Goal: Task Accomplishment & Management: Complete application form

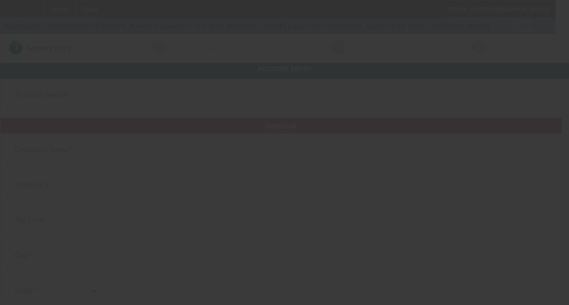
type input "[PERSON_NAME] Properties, LLC"
type input "4113 Dartmoor Dr"
type input "46143"
type input "Greenwood"
type input "(317) 893-3035"
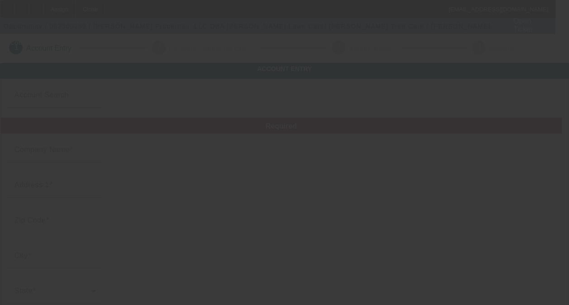
type input "Truelove Lawn Care/ Truelove Tree Care"
type input "truelovejeff@hotmail.com"
type input "86-3007214"
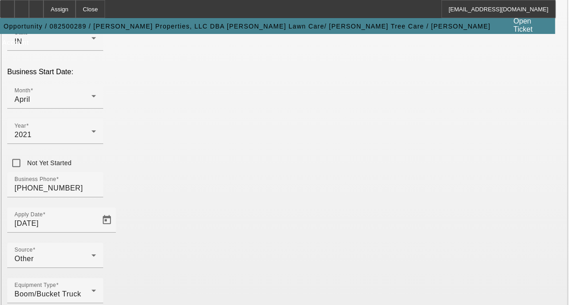
scroll to position [272, 0]
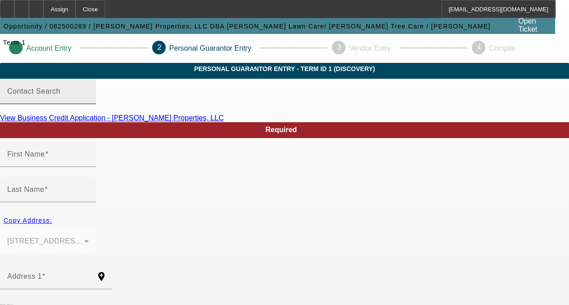
type input "Jeff"
type input "Truelove"
type input "4113 Dartmoor Dr"
radio input "true"
type input "46143"
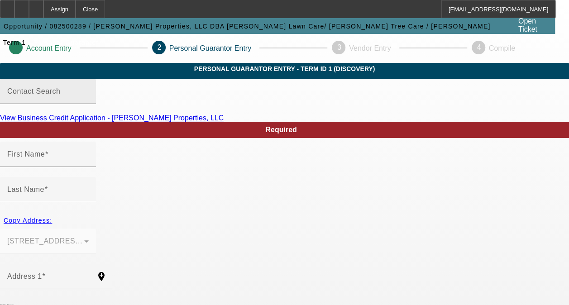
type input "Greenwood"
type input "(317) 557-1643"
type input "50"
type input "308-88-2744"
type input "truelovejeff@hotmail.com"
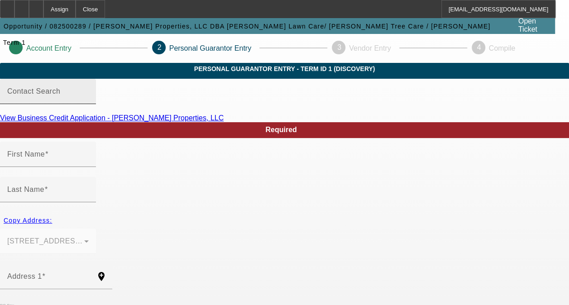
type input "(317) 893-3035"
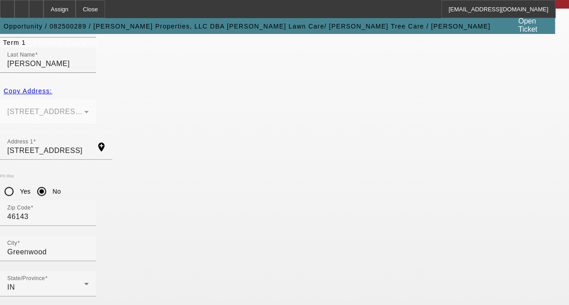
scroll to position [136, 0]
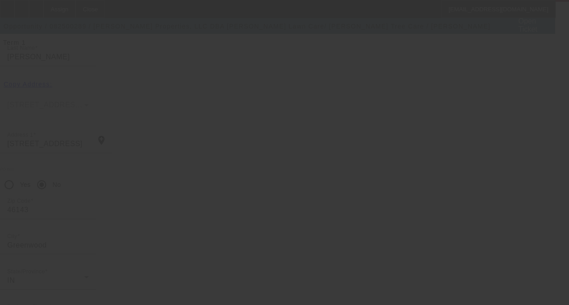
type input "Melissa"
type input "Truelove"
type input "4113 Dartmoor Dr"
type input "46143"
type input "Greenwood"
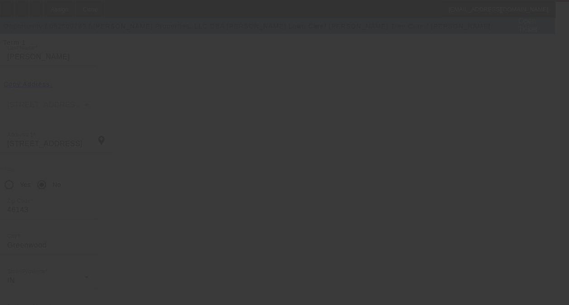
type input "(317) 363-9375"
type input "50"
type input "317-72-8862"
type input "truelovemelissa@hotmail.com"
type input "(317) 893-3035"
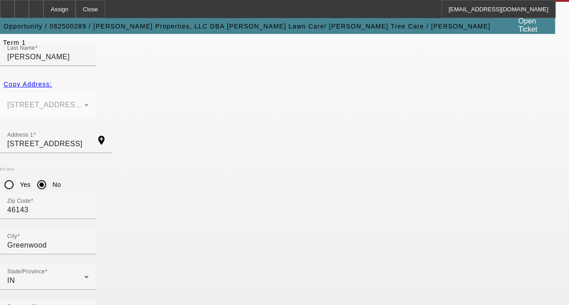
click at [36, 6] on icon at bounding box center [36, 6] width 0 height 0
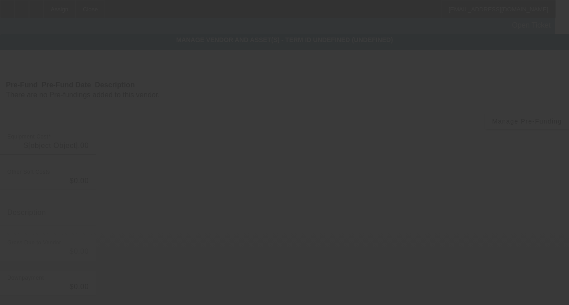
type input "$60,000.00"
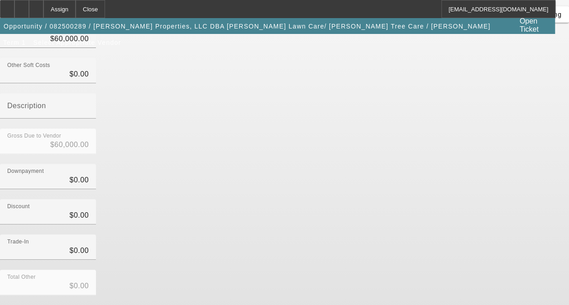
scroll to position [155, 0]
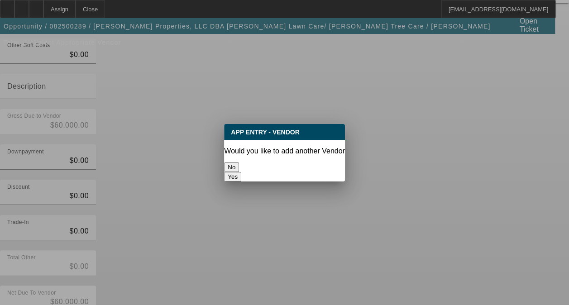
scroll to position [0, 0]
click at [239, 162] on button "No" at bounding box center [231, 166] width 15 height 9
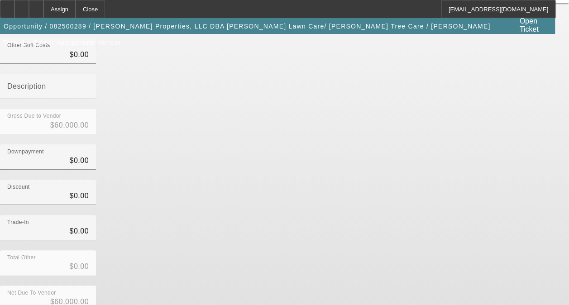
scroll to position [155, 0]
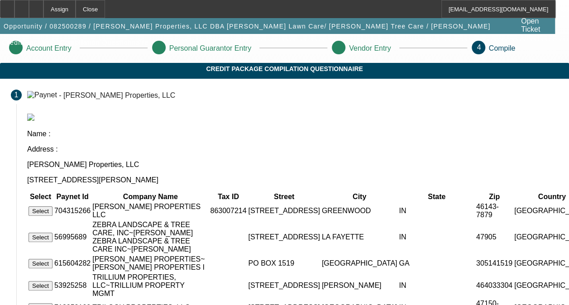
click at [52, 206] on button "Select" at bounding box center [40, 210] width 24 height 9
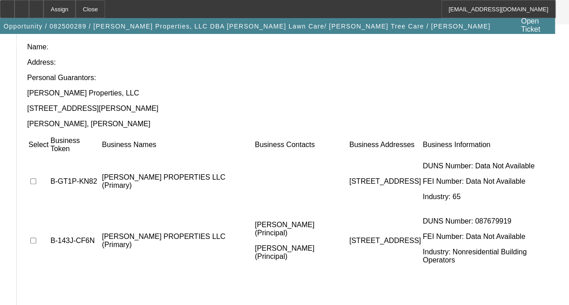
scroll to position [120, 0]
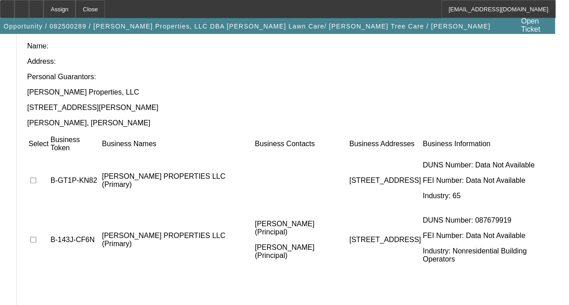
click at [36, 237] on input "checkbox" at bounding box center [33, 240] width 6 height 6
checkbox input "true"
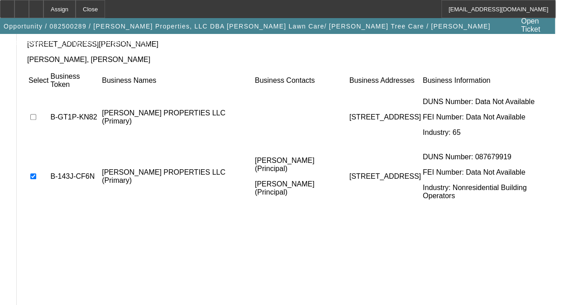
scroll to position [195, 0]
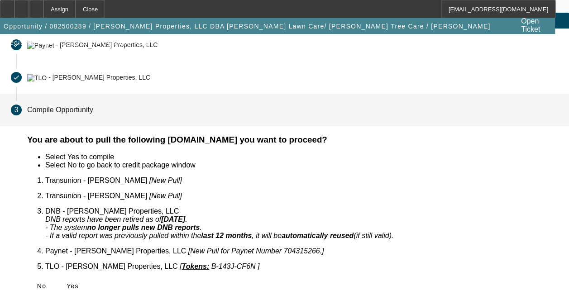
scroll to position [35, 0]
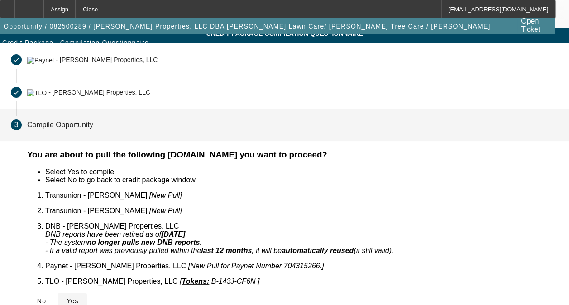
click at [79, 297] on span "Yes" at bounding box center [72, 300] width 12 height 7
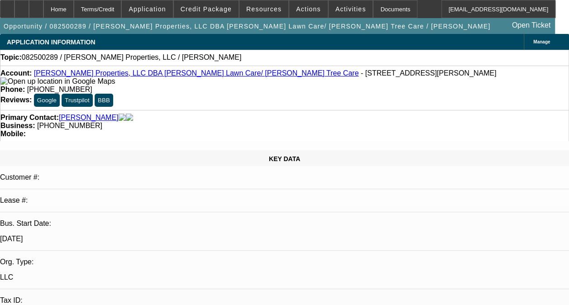
select select "0"
select select "2"
select select "0.1"
select select "1"
select select "2"
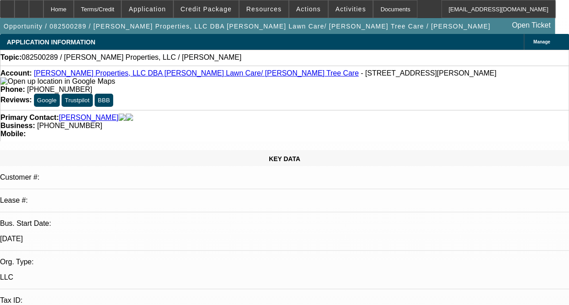
select select "4"
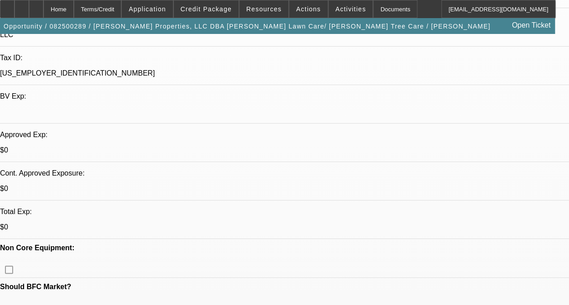
scroll to position [244, 0]
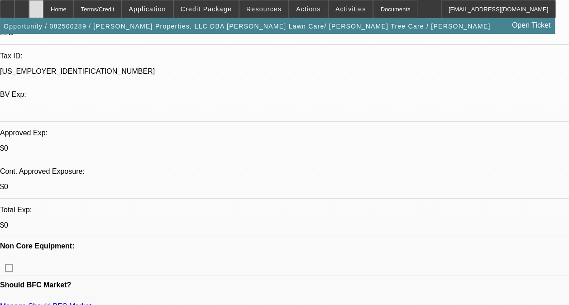
click at [43, 5] on div at bounding box center [36, 9] width 14 height 18
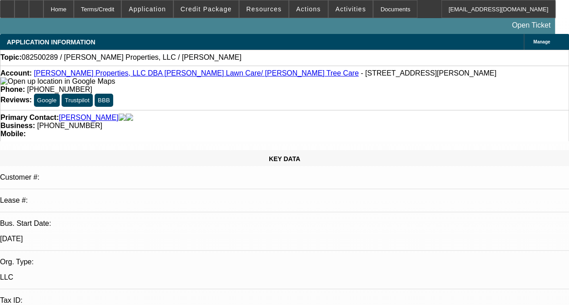
select select "0"
select select "2"
select select "0.1"
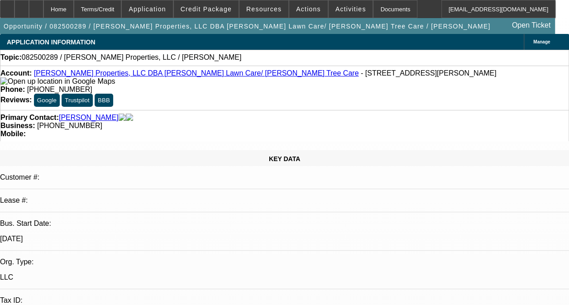
select select "1"
select select "2"
select select "4"
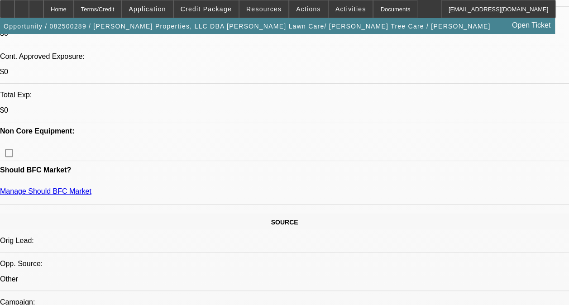
scroll to position [366, 0]
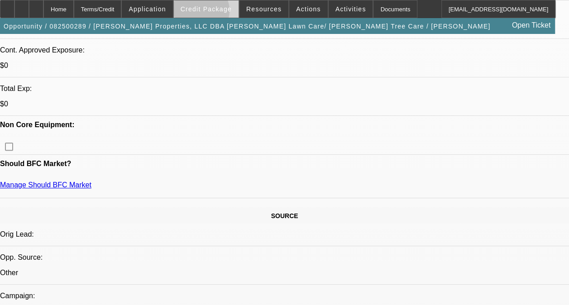
click at [213, 12] on button "Credit Package" at bounding box center [206, 8] width 65 height 17
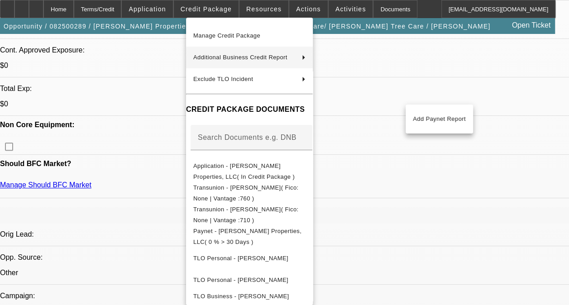
scroll to position [76, 0]
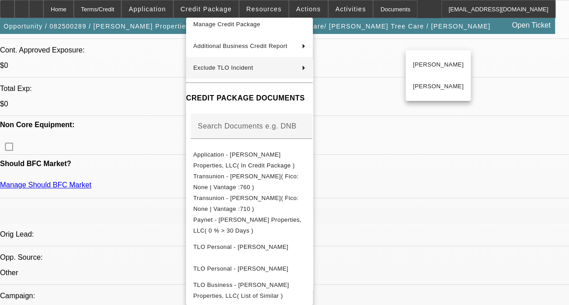
click at [538, 213] on div at bounding box center [284, 152] width 569 height 305
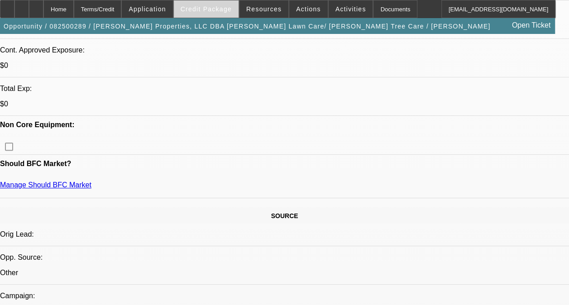
click at [208, 1] on span at bounding box center [206, 9] width 65 height 22
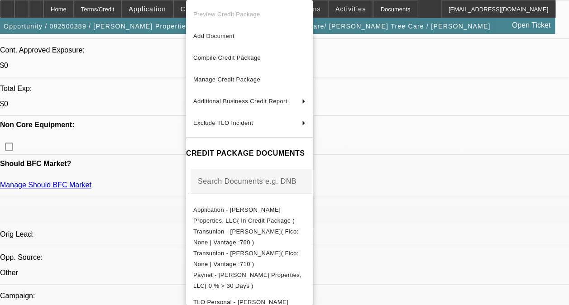
click at [56, 10] on div at bounding box center [284, 152] width 569 height 305
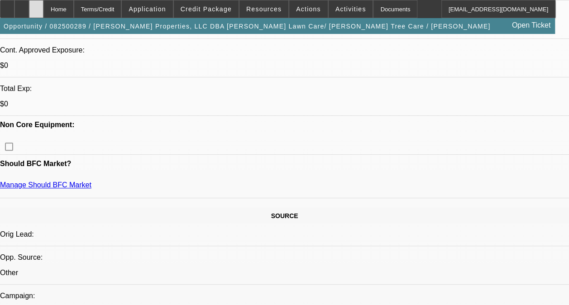
click at [43, 9] on div at bounding box center [36, 9] width 14 height 18
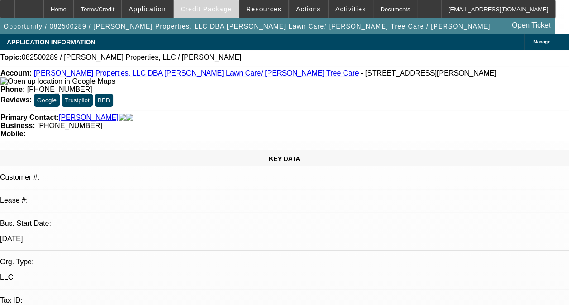
select select "0"
select select "2"
select select "0.1"
select select "4"
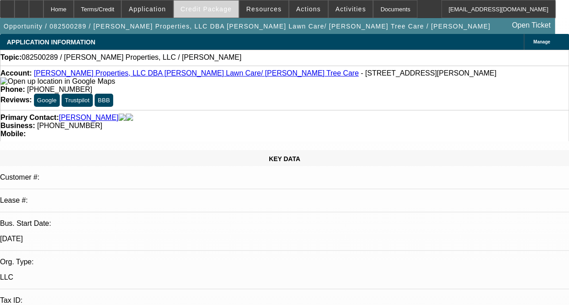
click at [215, 14] on span at bounding box center [206, 9] width 65 height 22
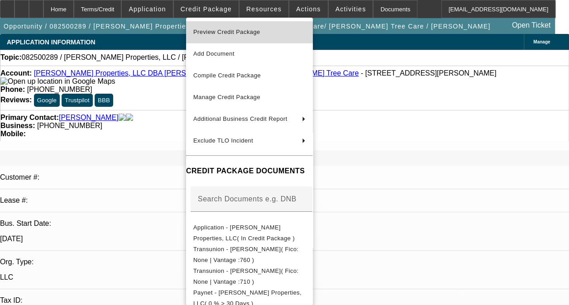
click at [227, 28] on span "Preview Credit Package" at bounding box center [249, 32] width 112 height 11
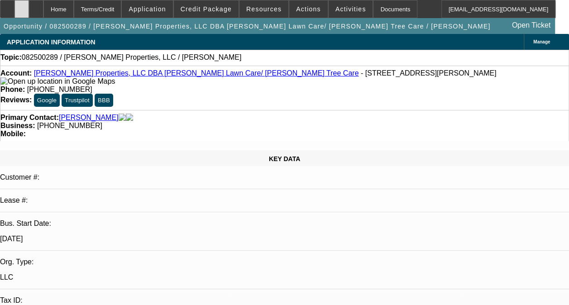
click at [22, 6] on icon at bounding box center [22, 6] width 0 height 0
select select "0"
select select "2"
select select "0.1"
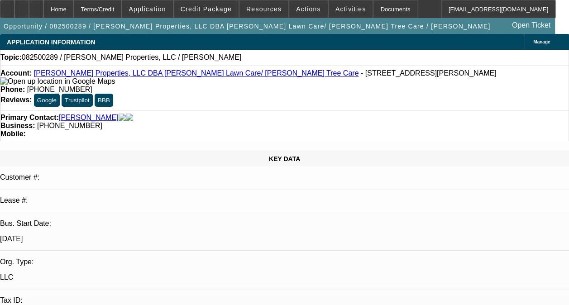
select select "4"
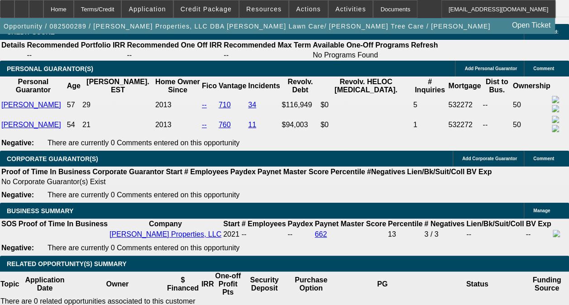
scroll to position [1315, 0]
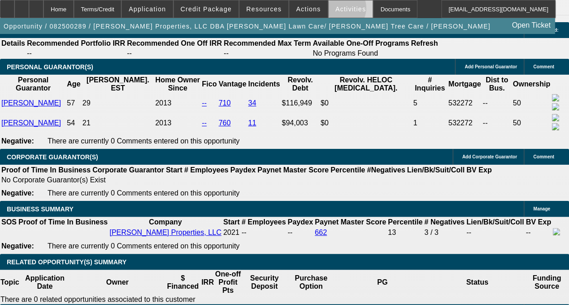
click at [335, 10] on span "Activities" at bounding box center [350, 8] width 31 height 7
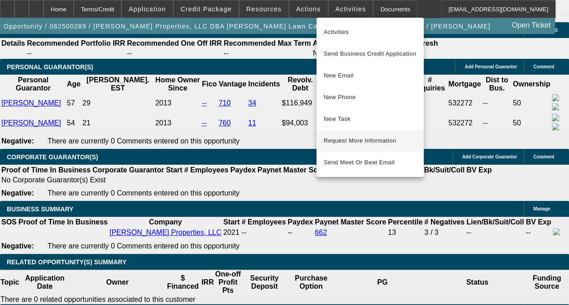
click at [370, 145] on span "Request More Information" at bounding box center [369, 140] width 93 height 11
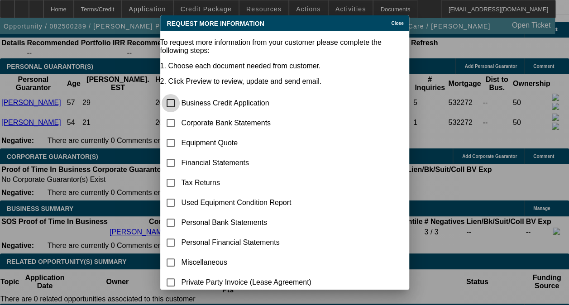
scroll to position [0, 0]
click at [180, 256] on input "checkbox" at bounding box center [170, 262] width 18 height 18
checkbox input "true"
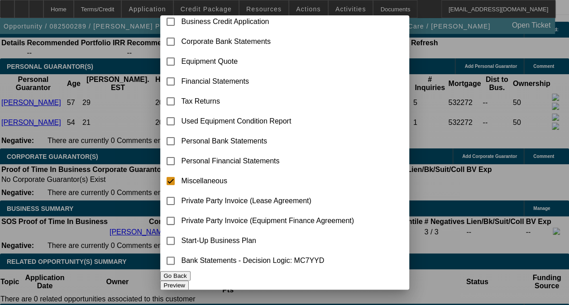
scroll to position [97, 0]
click at [189, 280] on button "Preview" at bounding box center [174, 284] width 28 height 9
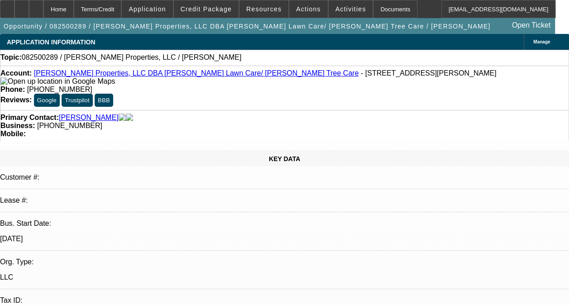
scroll to position [1315, 0]
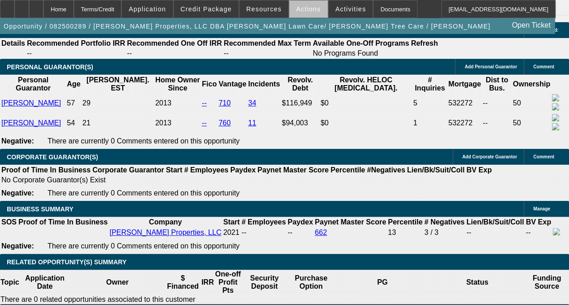
click at [309, 11] on span at bounding box center [308, 9] width 38 height 22
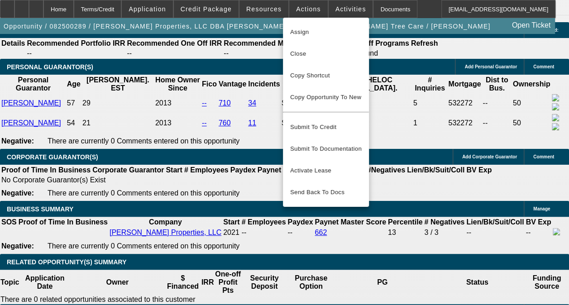
click at [339, 5] on div at bounding box center [284, 152] width 569 height 305
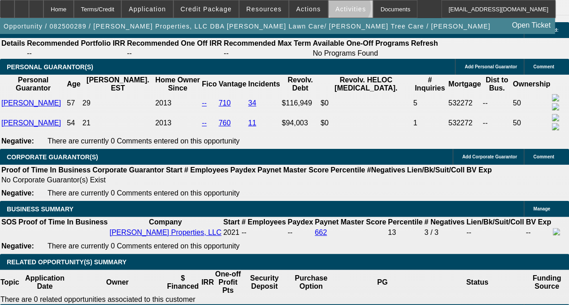
click at [337, 9] on span "Activities" at bounding box center [350, 8] width 31 height 7
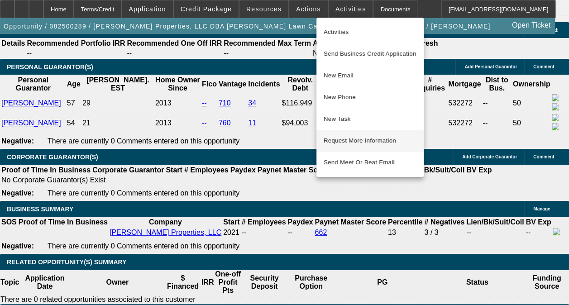
click at [344, 146] on span "Request More Information" at bounding box center [369, 140] width 93 height 11
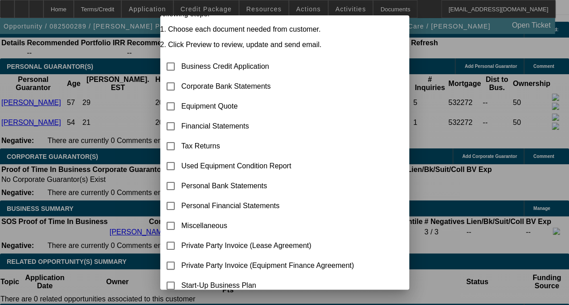
scroll to position [0, 0]
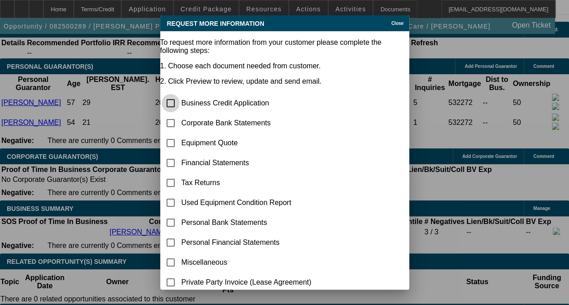
click at [180, 94] on input "checkbox" at bounding box center [170, 103] width 18 height 18
checkbox input "true"
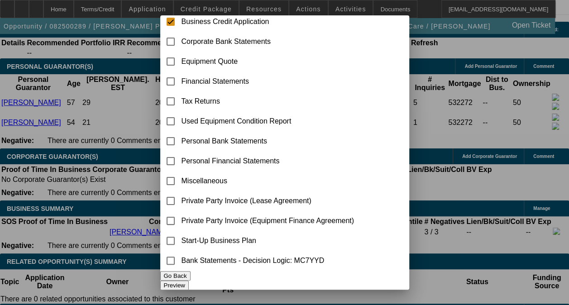
scroll to position [97, 0]
click at [189, 280] on button "Preview" at bounding box center [174, 284] width 28 height 9
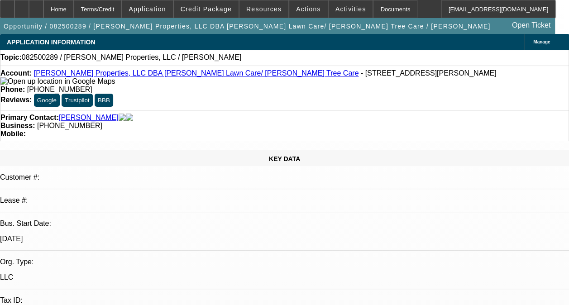
scroll to position [1315, 0]
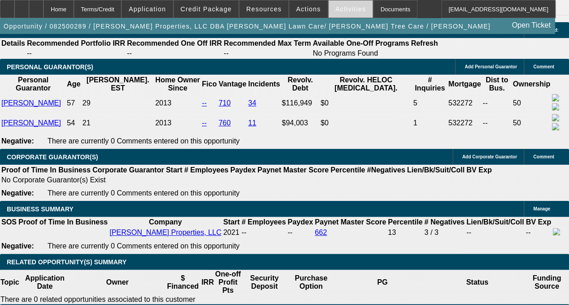
click at [340, 13] on span at bounding box center [350, 9] width 44 height 22
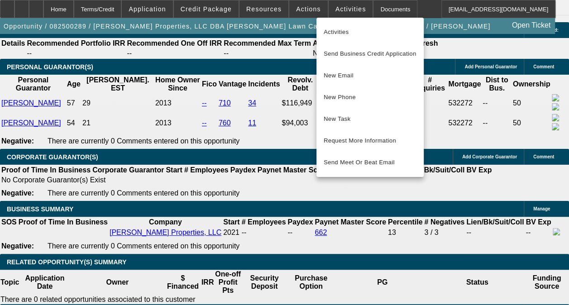
click at [267, 104] on div at bounding box center [284, 152] width 569 height 305
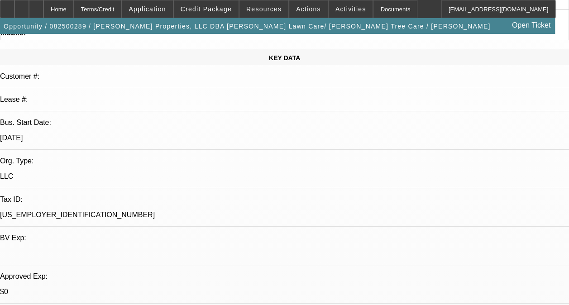
scroll to position [0, 0]
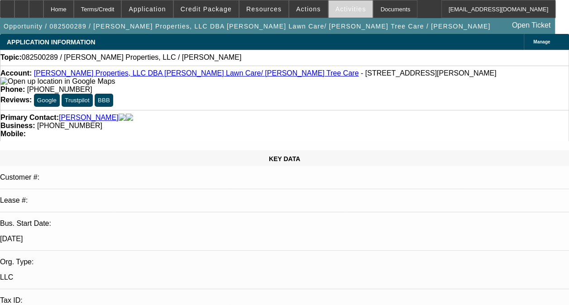
click at [343, 3] on span at bounding box center [350, 9] width 44 height 22
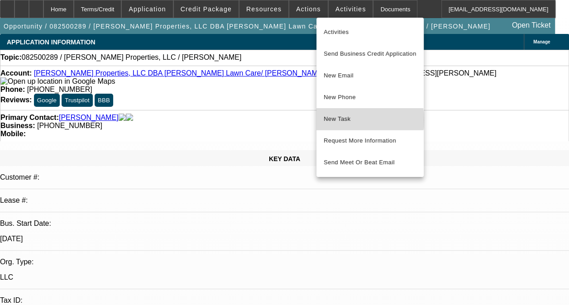
click at [352, 120] on span "New Task" at bounding box center [369, 119] width 93 height 11
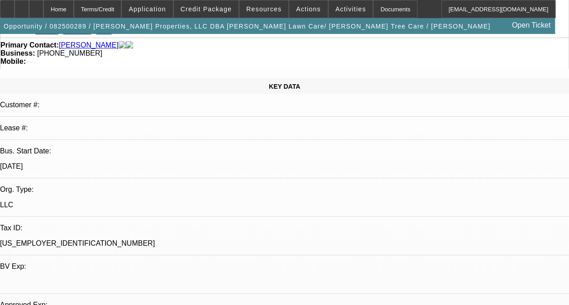
scroll to position [39, 0]
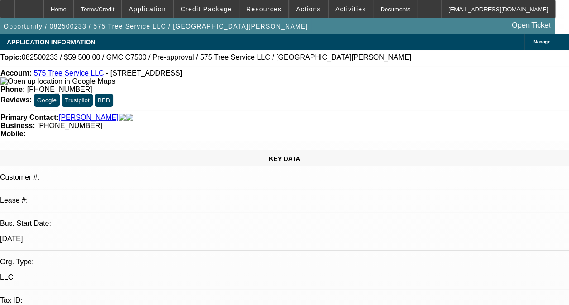
select select "0"
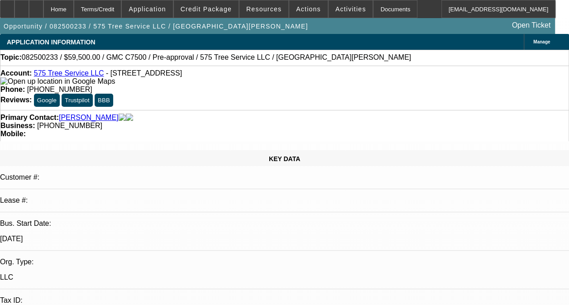
select select "0"
select select "1"
select select "6"
select select "1"
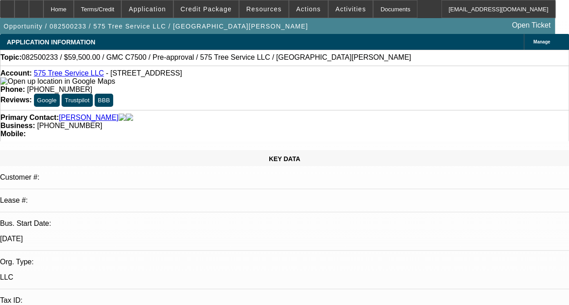
select select "1"
select select "6"
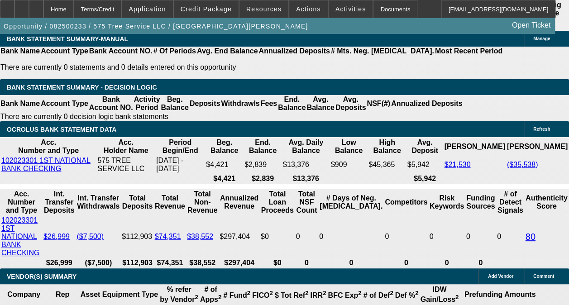
scroll to position [1646, 0]
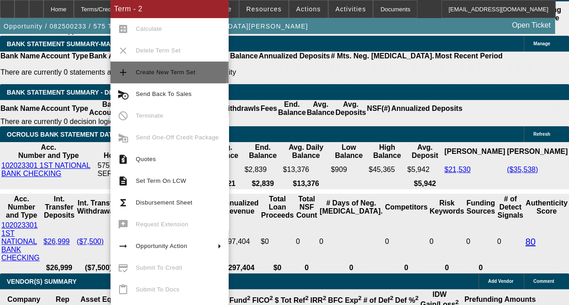
click at [168, 69] on span "Create New Term Set" at bounding box center [166, 72] width 60 height 7
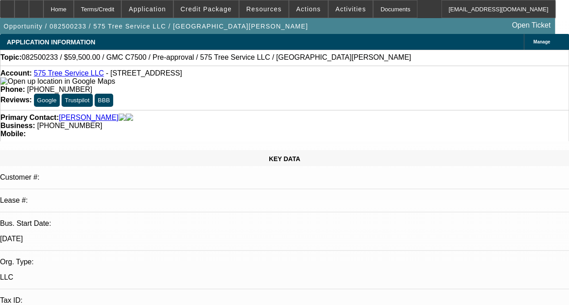
select select "0"
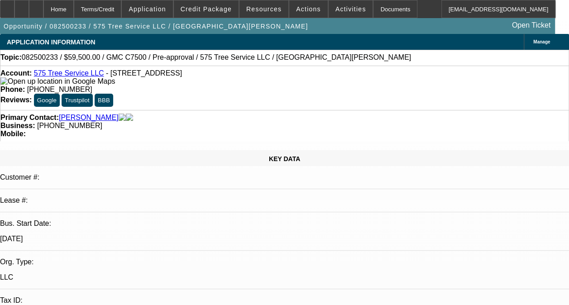
select select "0"
select select "1"
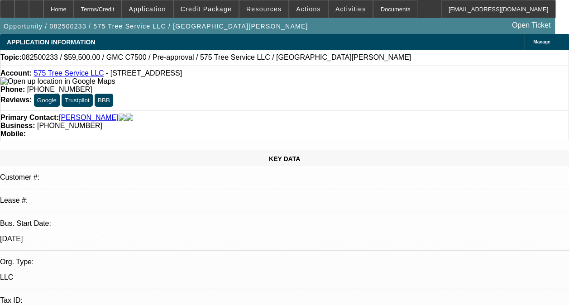
select select "1"
select select "6"
select select "1"
select select "6"
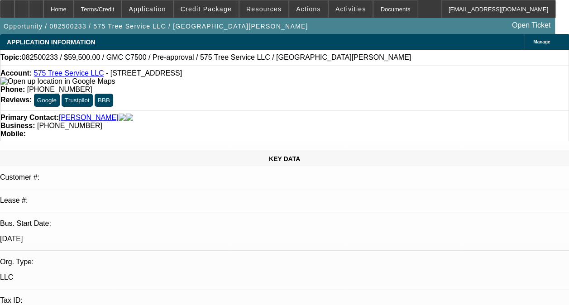
select select "1"
select select "6"
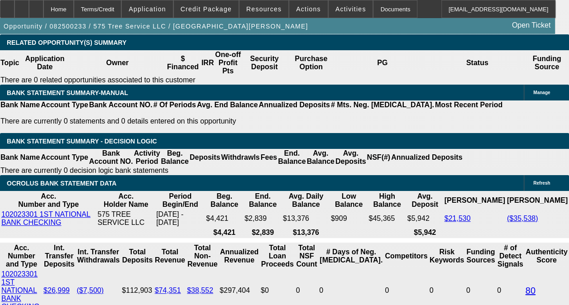
scroll to position [1625, 0]
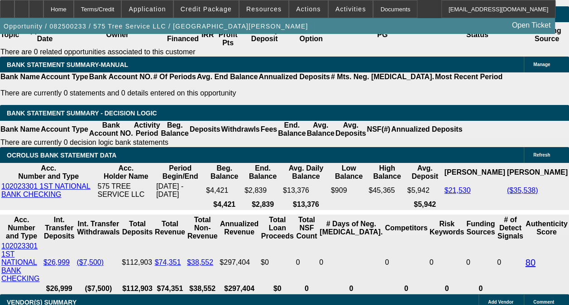
select select "0.2"
type input "$11,900.00"
type input "UNKNOWN"
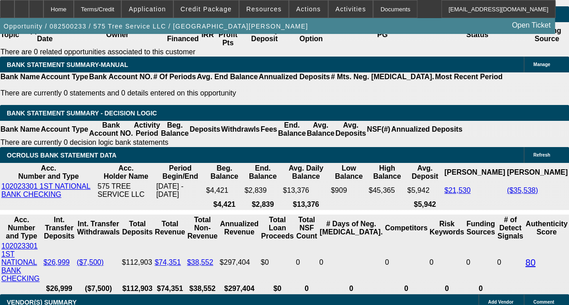
type input "$1,615.32"
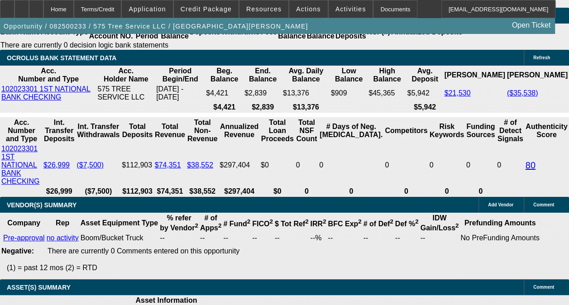
scroll to position [1725, 0]
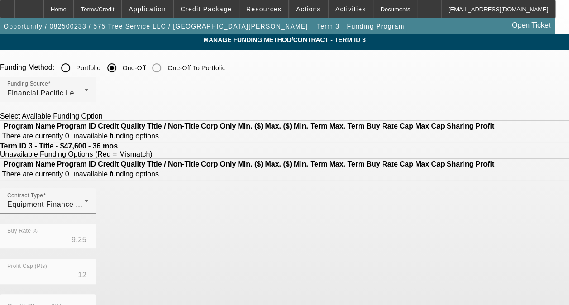
click at [75, 67] on input "Portfolio" at bounding box center [66, 68] width 18 height 18
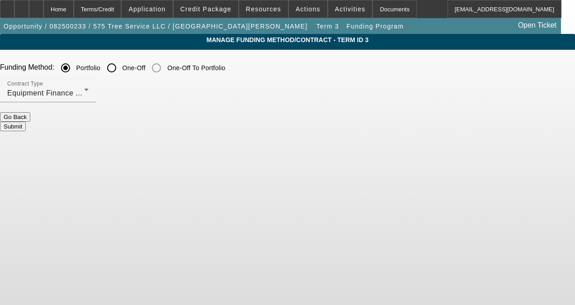
click at [26, 122] on button "Submit" at bounding box center [13, 126] width 26 height 9
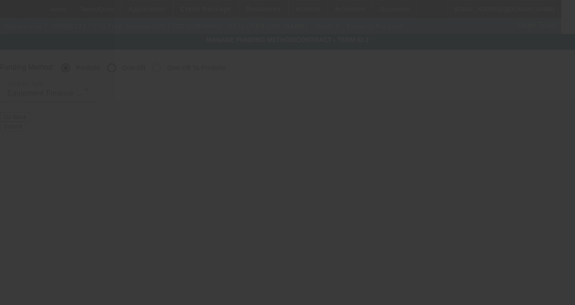
radio input "false"
radio input "true"
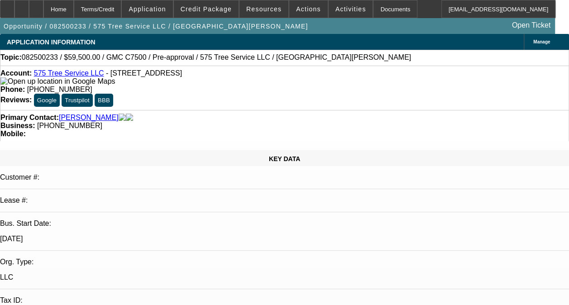
select select "0.2"
select select "0"
select select "6"
select select "0"
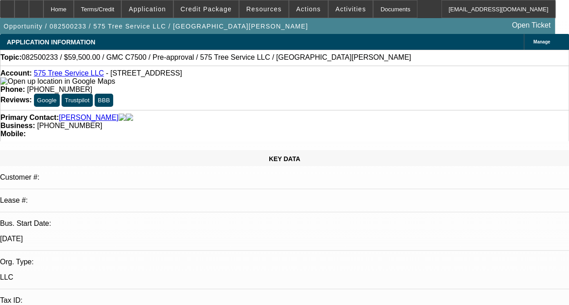
select select "0"
select select "6"
select select "0"
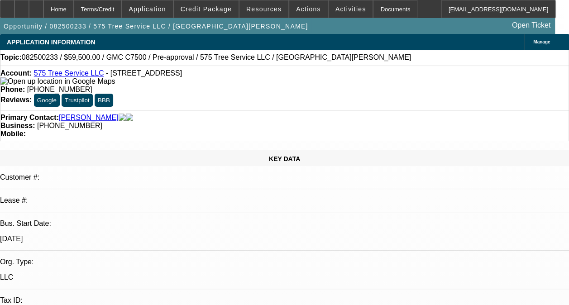
select select "0"
select select "6"
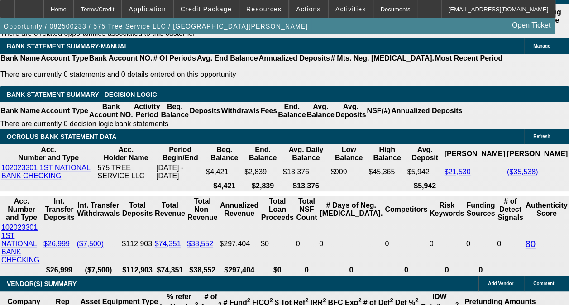
scroll to position [1649, 0]
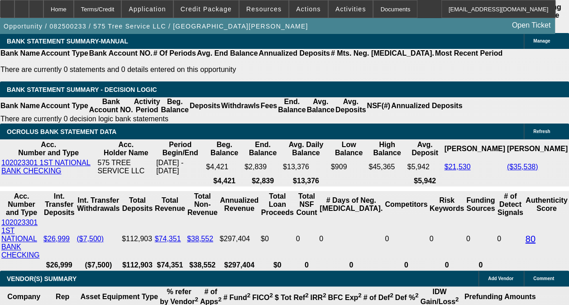
drag, startPoint x: 133, startPoint y: 182, endPoint x: 218, endPoint y: 189, distance: 84.9
click at [167, 163] on body "Home Terms/Credit Application Credit Package Resources Actions Activities Docum…" at bounding box center [284, 87] width 569 height 3473
type input "$10,000.00"
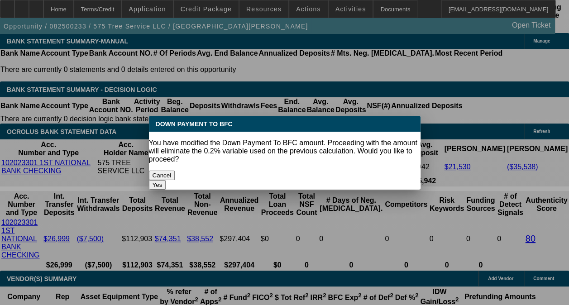
scroll to position [0, 0]
click at [166, 180] on button "Yes" at bounding box center [157, 184] width 17 height 9
select select "0"
type input "UNKNOWN"
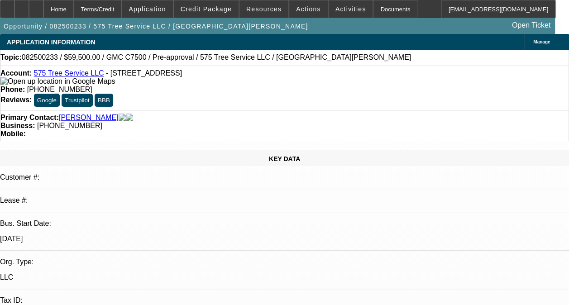
scroll to position [1649, 0]
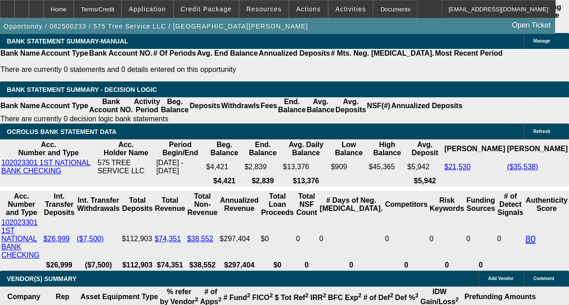
type input "$1,679.80"
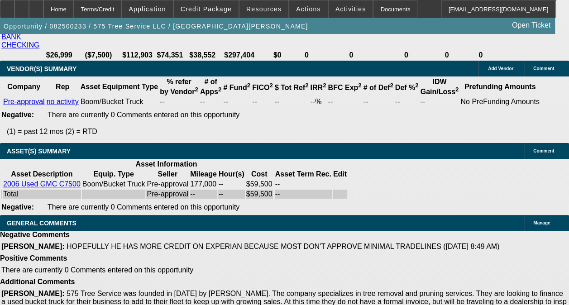
scroll to position [1861, 0]
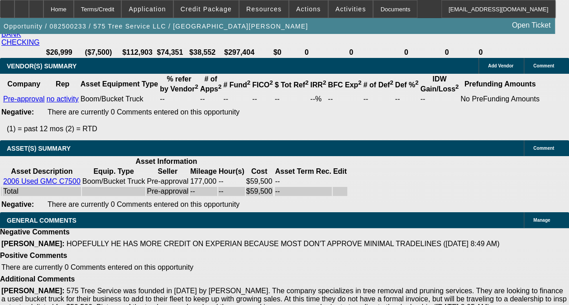
drag, startPoint x: 170, startPoint y: 44, endPoint x: 193, endPoint y: 48, distance: 22.9
type input "21"
type input "$1,864.92"
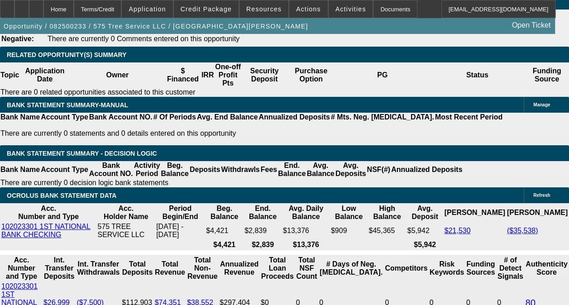
scroll to position [1595, 0]
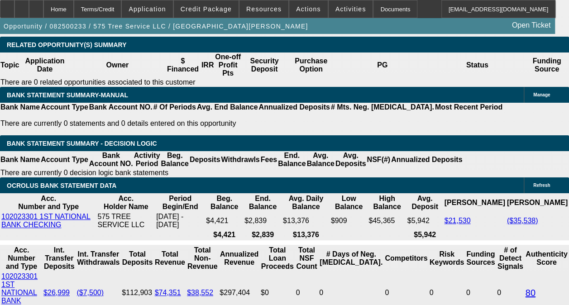
type input "21"
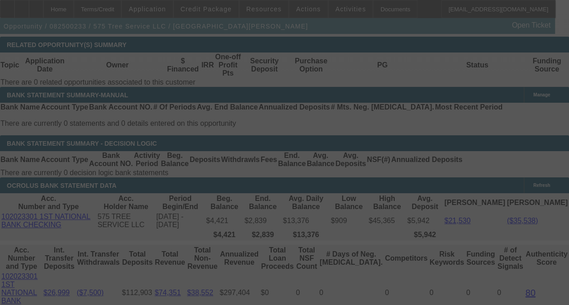
select select "0"
select select "6"
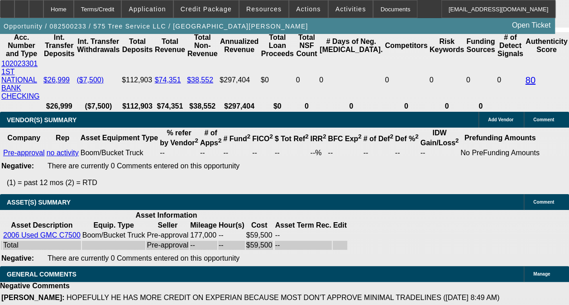
scroll to position [1805, 0]
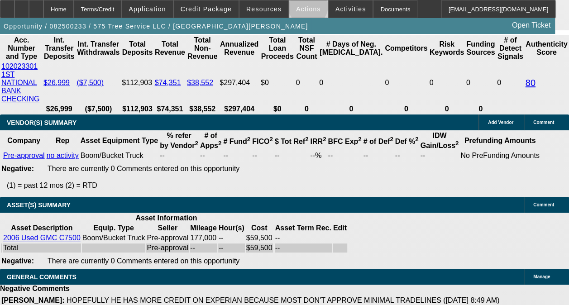
click at [301, 8] on span "Actions" at bounding box center [308, 8] width 25 height 7
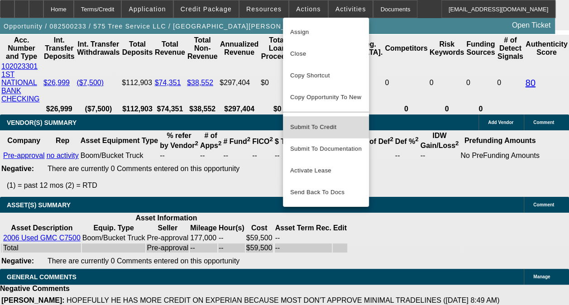
click at [294, 122] on span "Submit To Credit" at bounding box center [325, 127] width 71 height 11
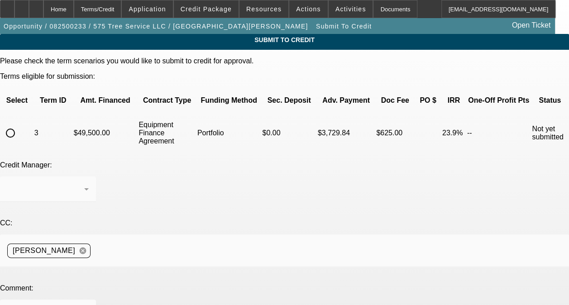
click at [19, 124] on input "radio" at bounding box center [10, 133] width 18 height 18
radio input "true"
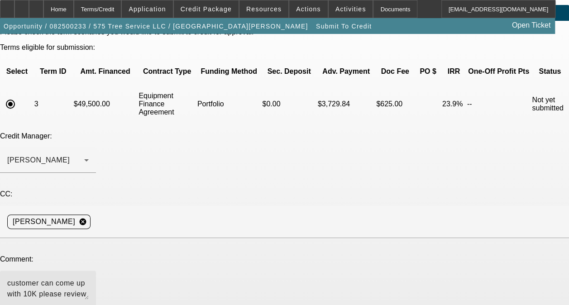
scroll to position [80, 0]
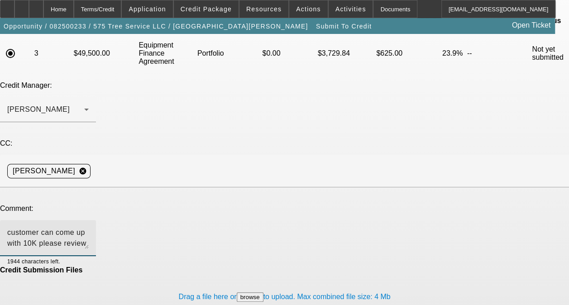
type textarea "customer can come up with 10K please review for the port"
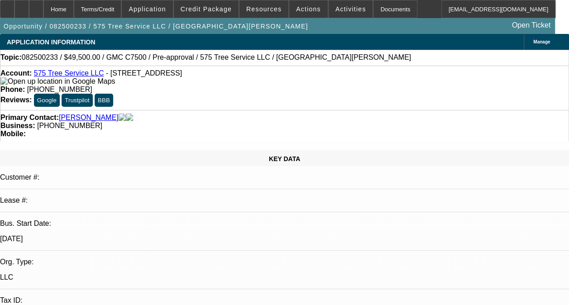
select select "0"
select select "6"
select select "0"
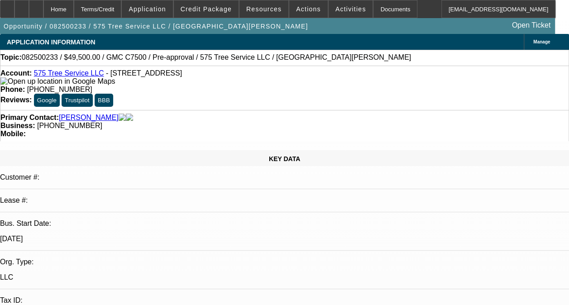
select select "0"
select select "6"
select select "0"
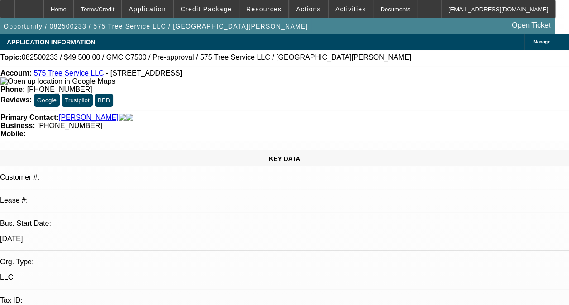
select select "0"
select select "6"
